Goal: Task Accomplishment & Management: Manage account settings

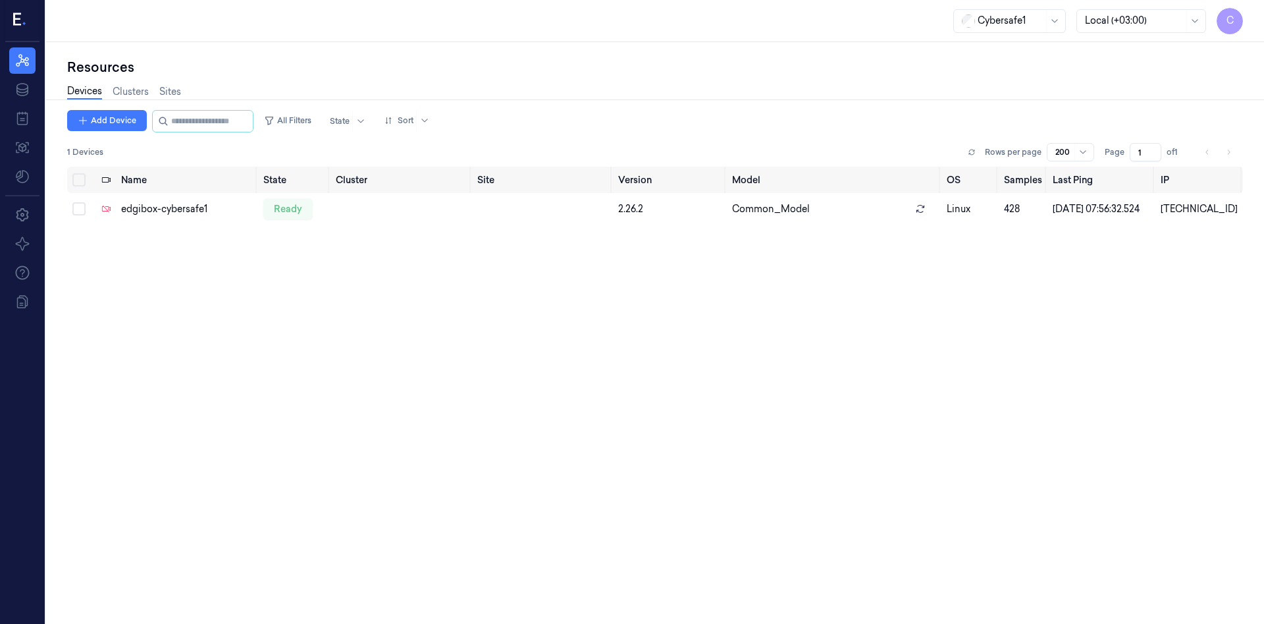
click at [1228, 22] on span "C" at bounding box center [1230, 21] width 26 height 26
click at [22, 217] on icon at bounding box center [22, 215] width 16 height 16
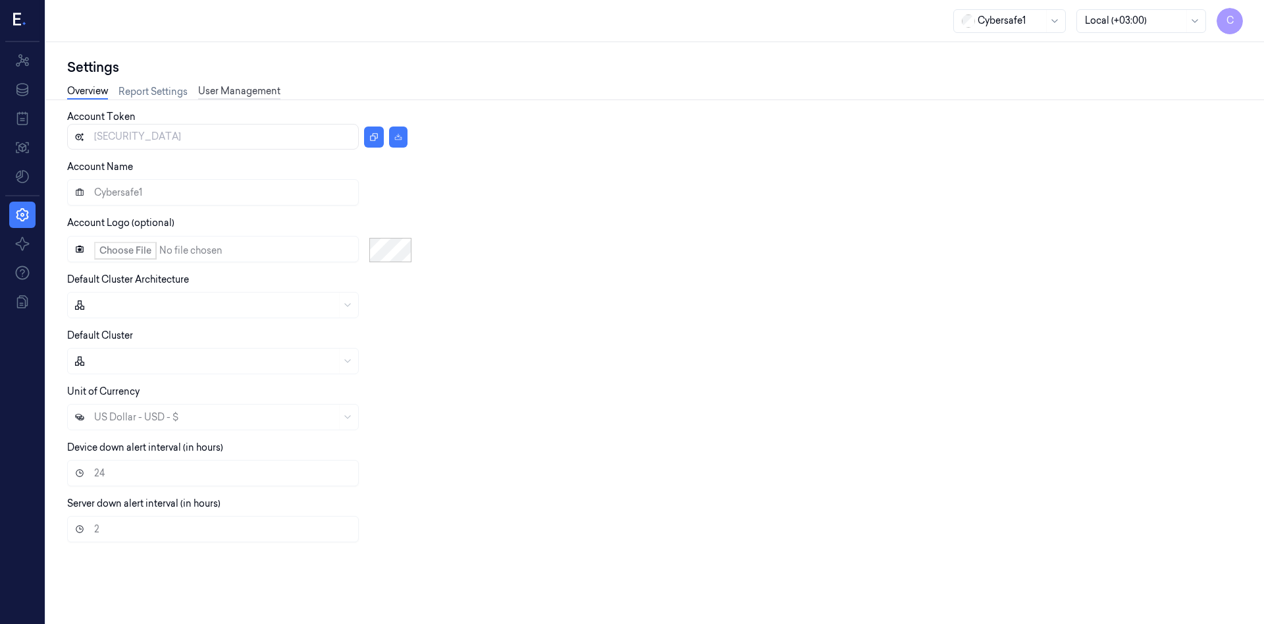
click at [227, 90] on link "User Management" at bounding box center [239, 91] width 82 height 15
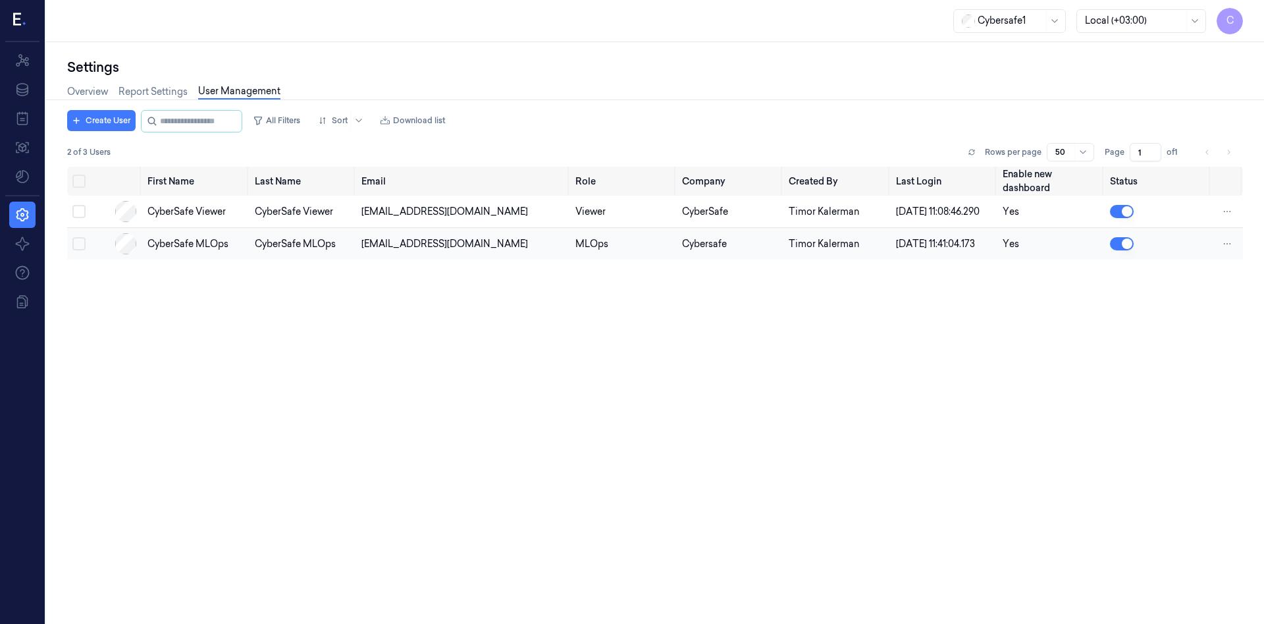
click at [1126, 250] on button "button" at bounding box center [1122, 243] width 24 height 13
click at [1125, 250] on button "button" at bounding box center [1122, 243] width 24 height 13
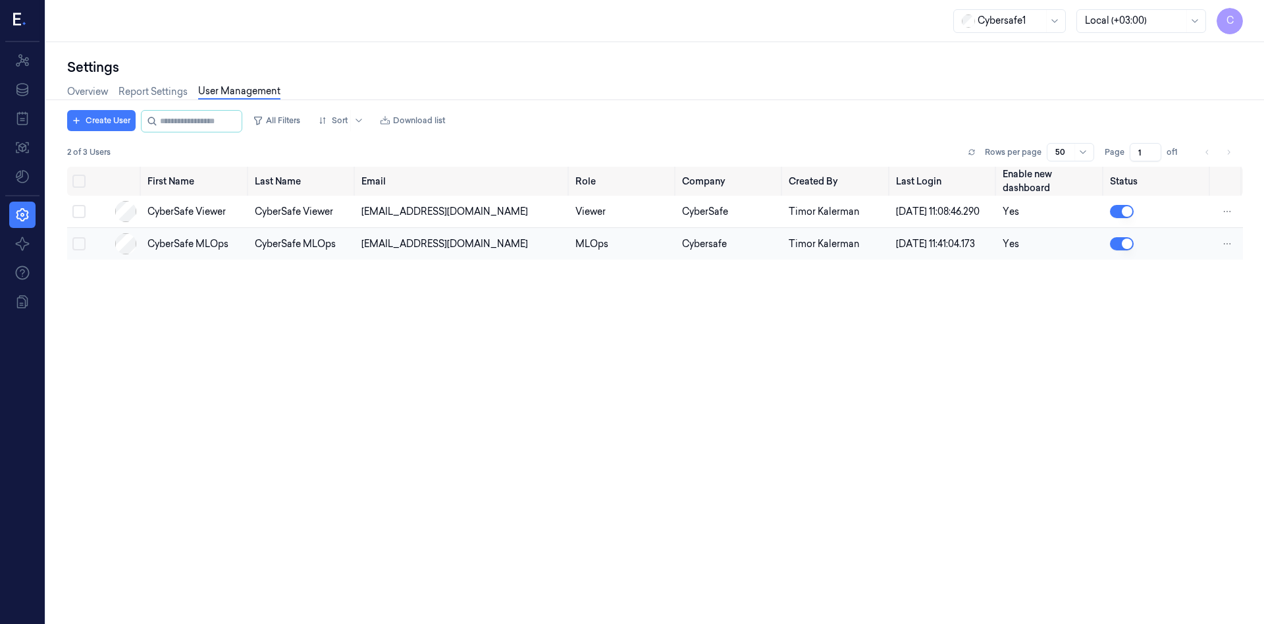
click at [1125, 250] on button "button" at bounding box center [1122, 243] width 24 height 13
click at [943, 376] on div "First Name Last Name Email Role Company Created By Last Login Enable new dashbo…" at bounding box center [655, 390] width 1176 height 447
click at [1125, 250] on button "button" at bounding box center [1122, 243] width 24 height 13
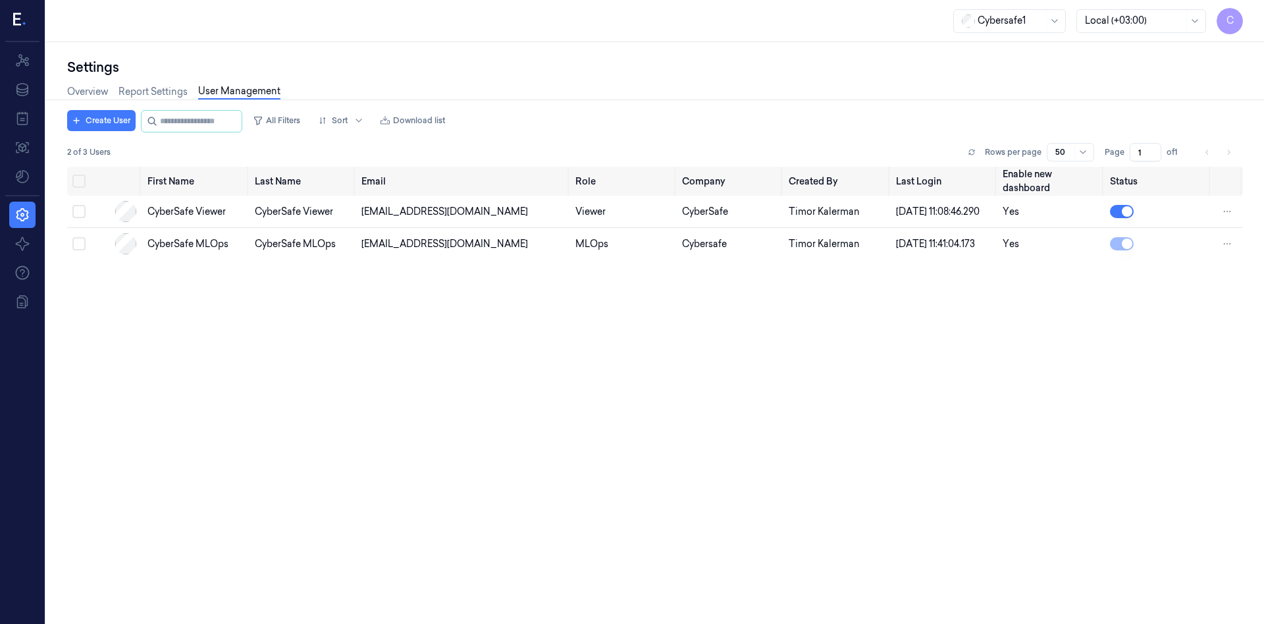
click at [1230, 20] on span "C" at bounding box center [1230, 21] width 26 height 26
click at [859, 95] on div "Overview Report Settings User Management" at bounding box center [655, 93] width 1176 height 34
